Goal: Find contact information: Find contact information

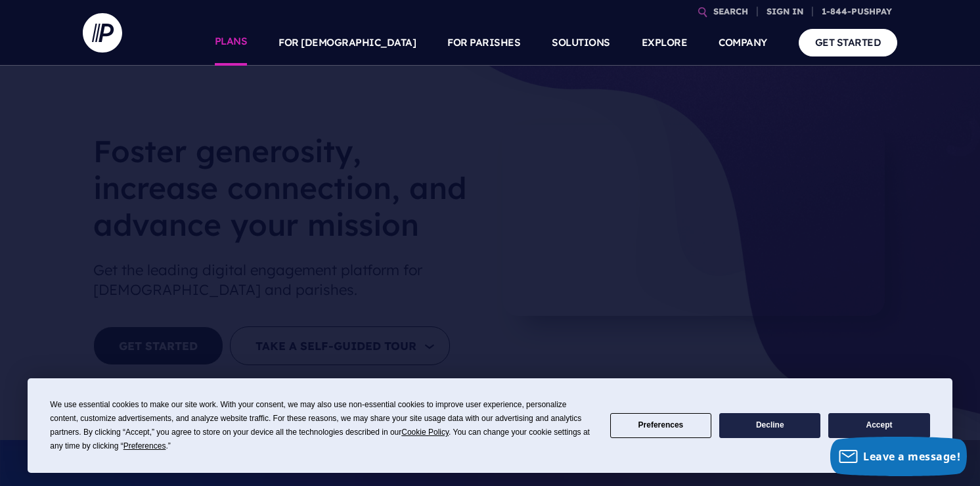
click at [248, 42] on link "PLANS" at bounding box center [231, 43] width 33 height 46
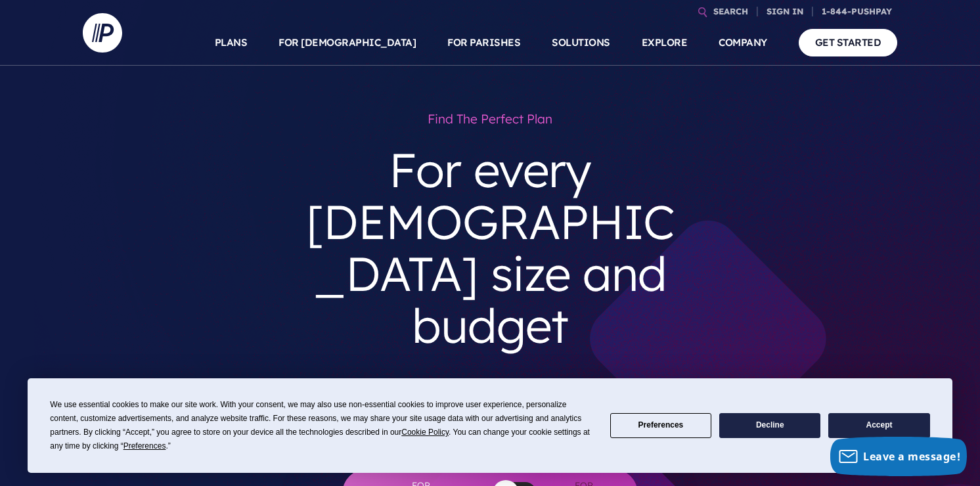
click at [869, 420] on button "Accept" at bounding box center [878, 426] width 101 height 26
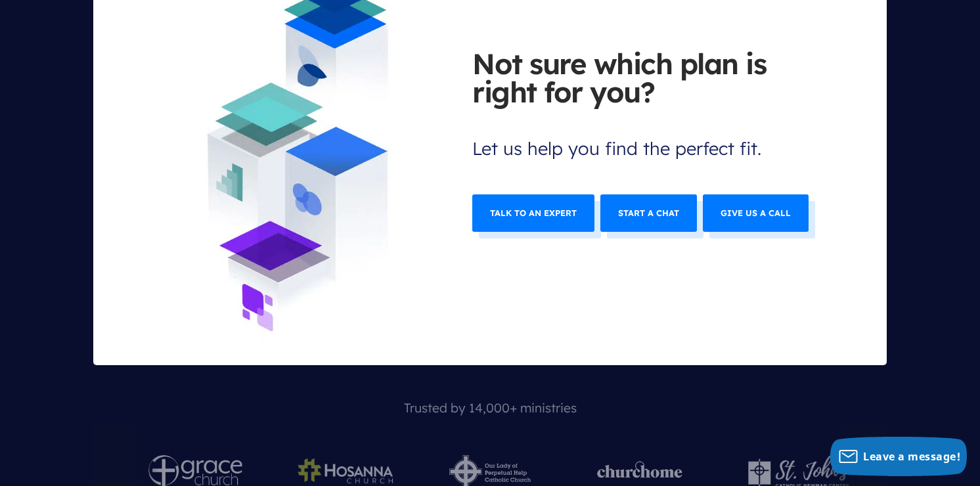
scroll to position [5178, 0]
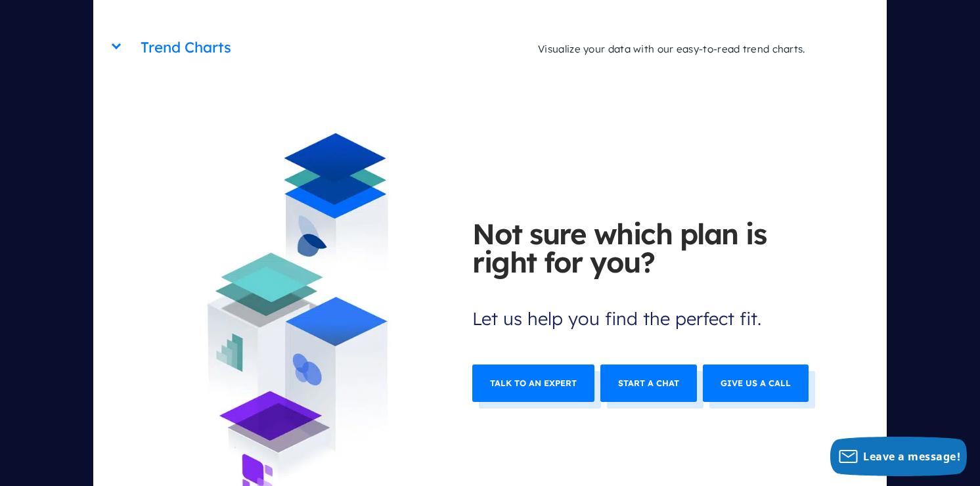
click at [551, 364] on link "Talk to an expert" at bounding box center [533, 382] width 122 height 37
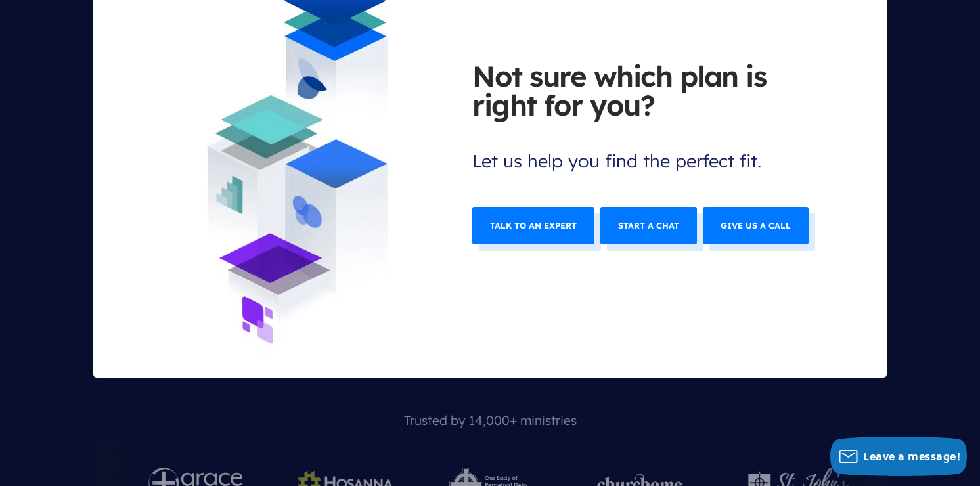
click at [638, 207] on link "Start a chat" at bounding box center [648, 225] width 97 height 37
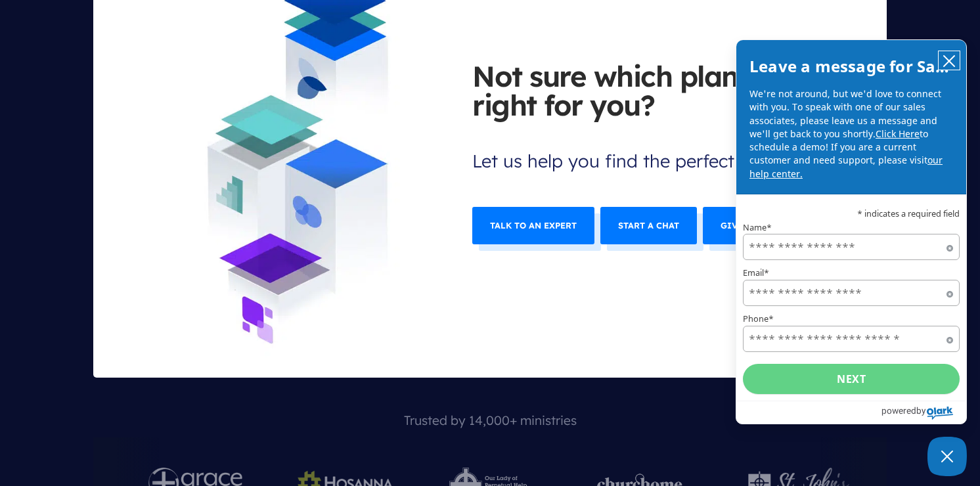
click at [944, 57] on icon "close chatbox" at bounding box center [949, 61] width 11 height 11
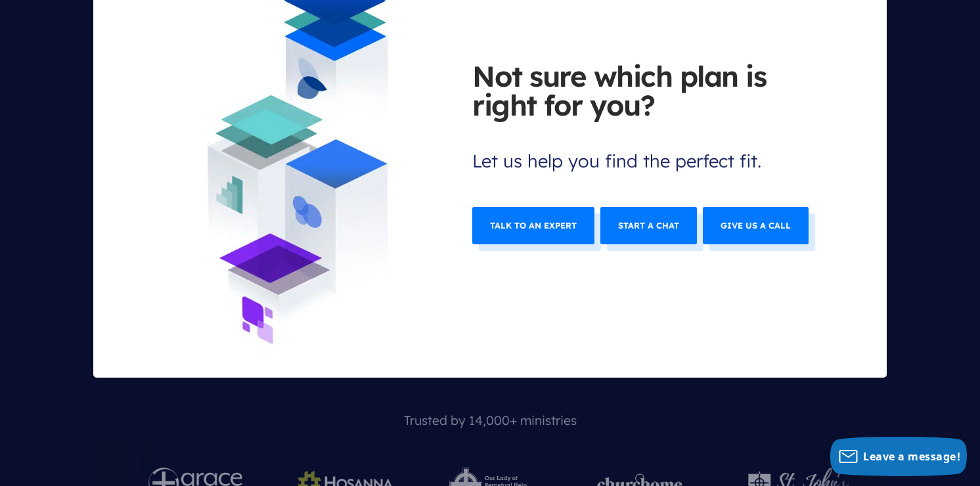
click at [766, 207] on link "Give us a call" at bounding box center [756, 225] width 106 height 37
